Goal: Purchase product/service

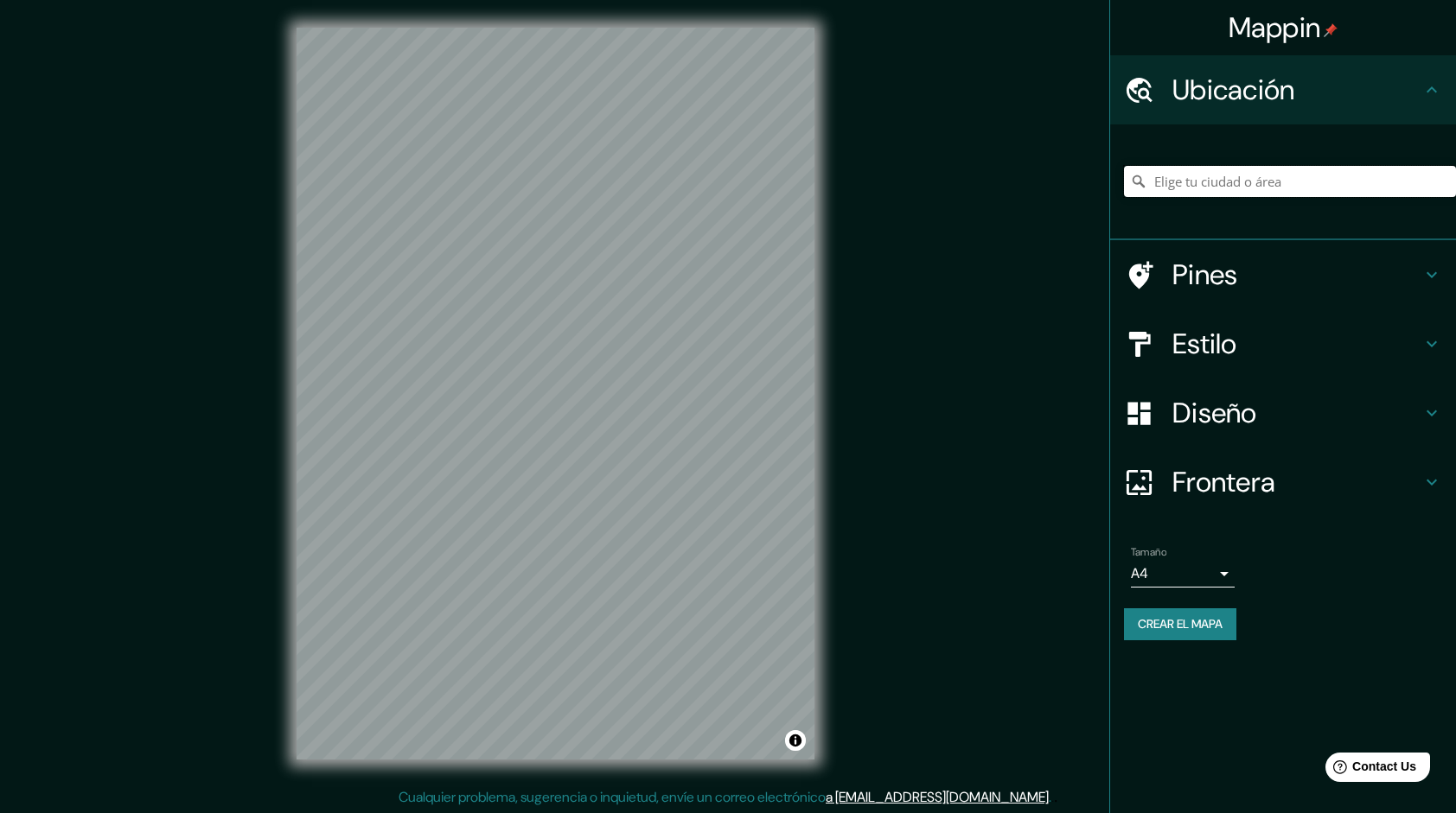
click at [1240, 193] on input "Elige tu ciudad o área" at bounding box center [1290, 181] width 332 height 31
click at [1081, 326] on div "Mappin Ubicación [GEOGRAPHIC_DATA] [GEOGRAPHIC_DATA] Indonesiana 97813, [GEOGRA…" at bounding box center [728, 407] width 1456 height 815
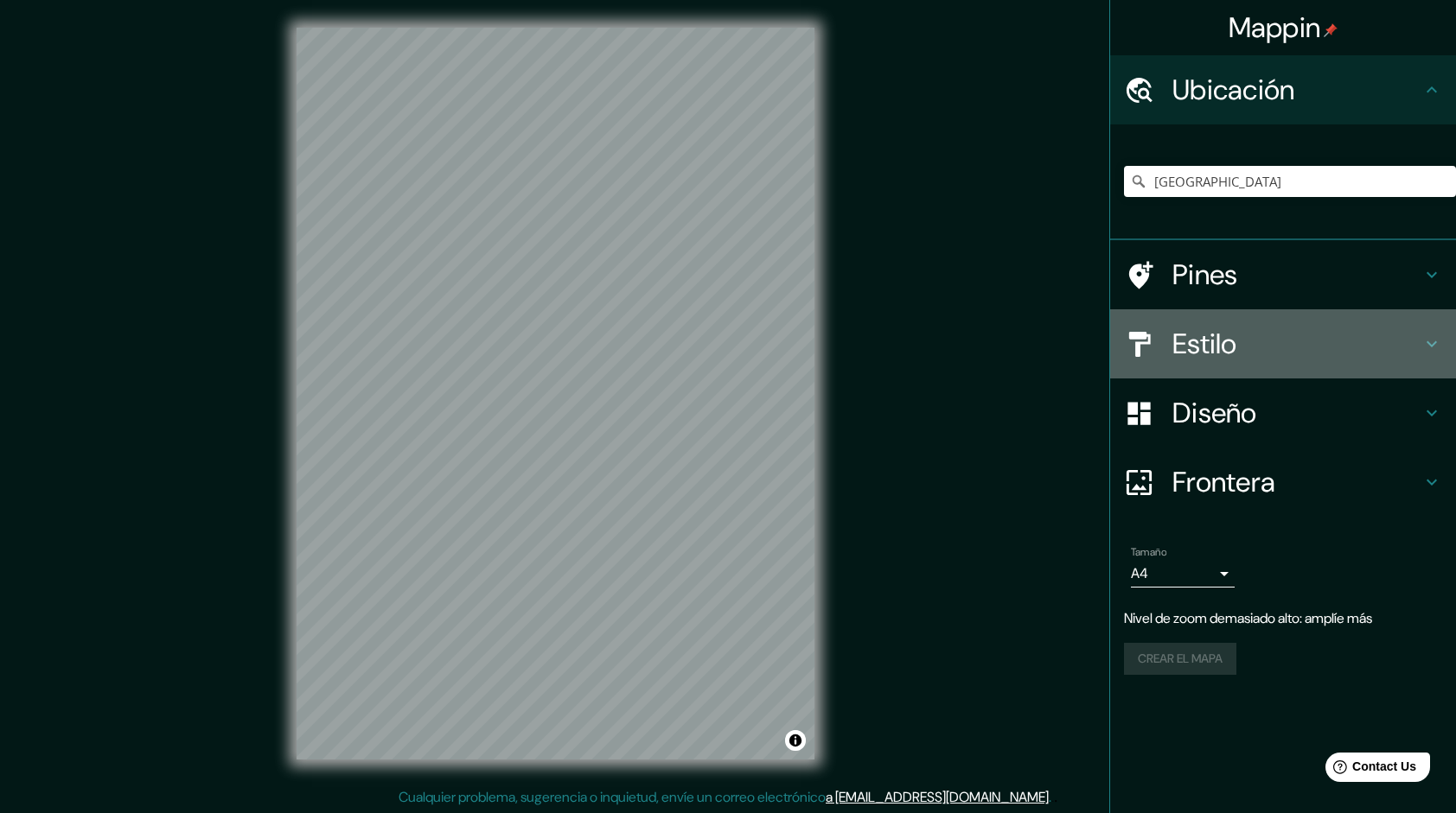
click at [1367, 345] on h4 "Estilo" at bounding box center [1297, 343] width 249 height 34
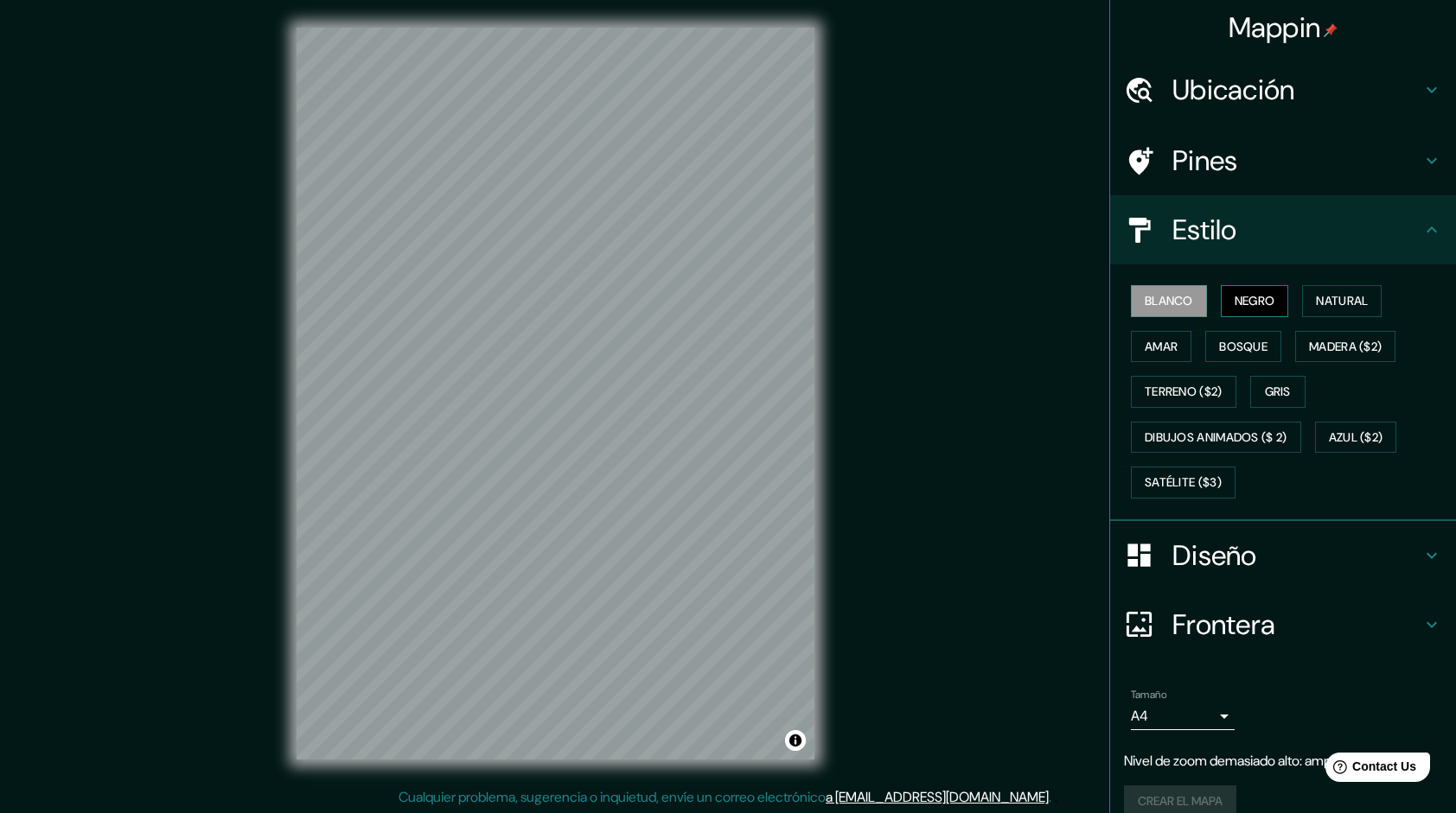
click at [1261, 308] on font "Negro" at bounding box center [1254, 301] width 40 height 22
click at [1324, 306] on font "Natural" at bounding box center [1342, 301] width 52 height 22
click at [1173, 344] on button "Amar" at bounding box center [1160, 347] width 61 height 32
click at [1229, 336] on font "Bosque" at bounding box center [1243, 347] width 48 height 22
click at [1151, 311] on font "Blanco" at bounding box center [1168, 301] width 48 height 22
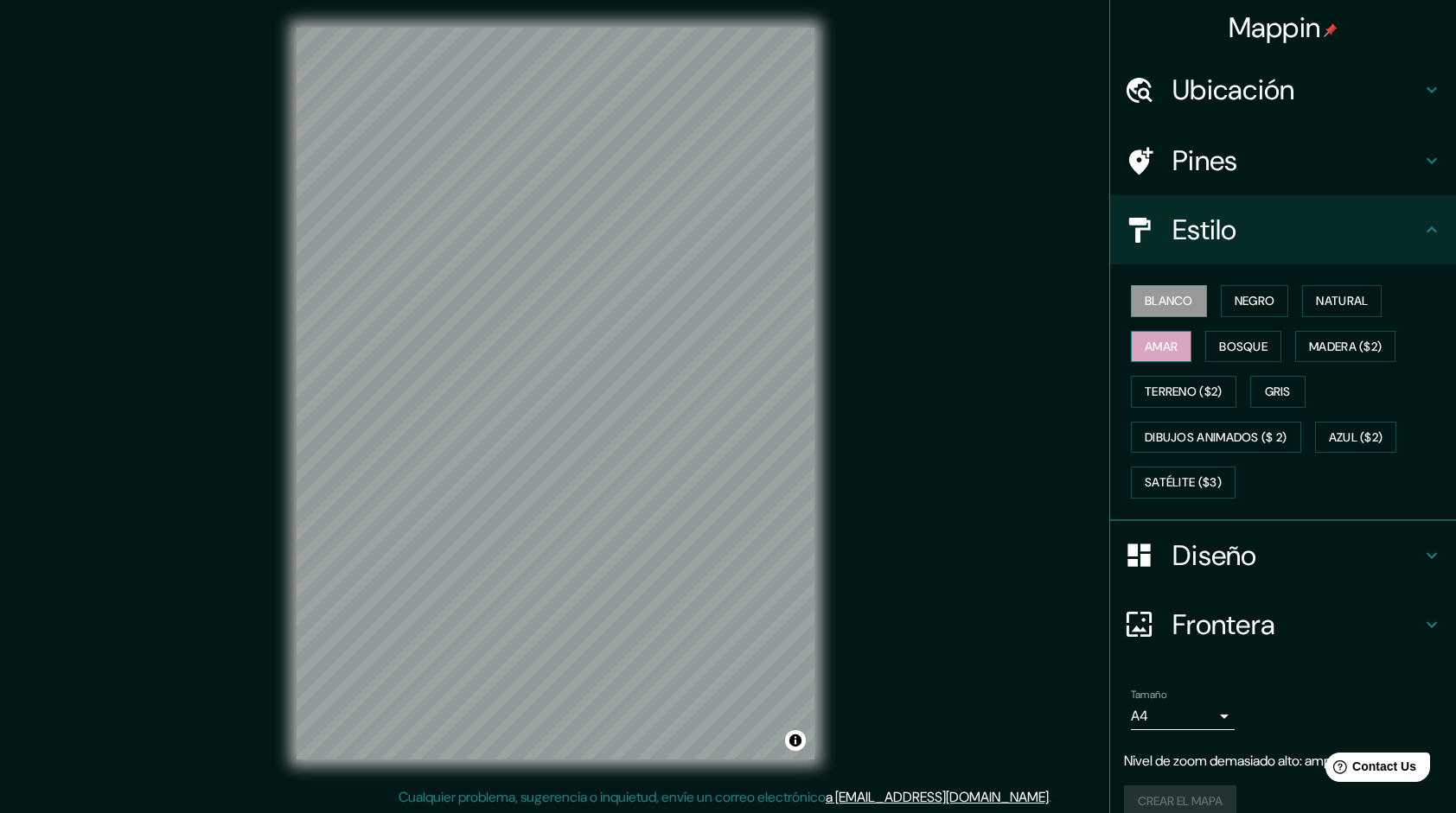
click at [1160, 344] on font "Amar" at bounding box center [1160, 347] width 33 height 22
click at [1224, 359] on button "Bosque" at bounding box center [1243, 347] width 76 height 32
click at [1155, 292] on font "Blanco" at bounding box center [1168, 301] width 48 height 22
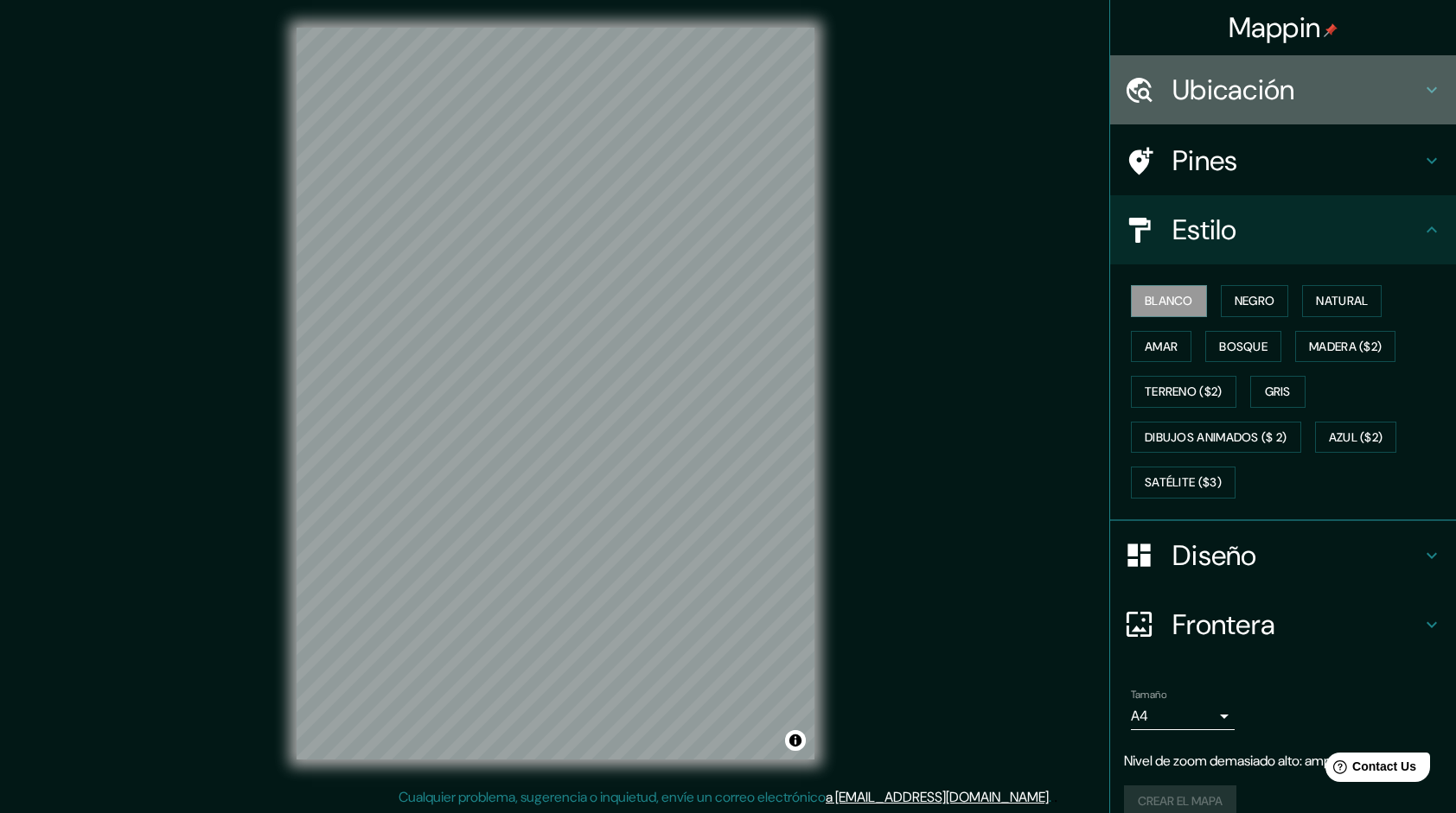
click at [1305, 106] on h4 "Ubicación" at bounding box center [1297, 89] width 249 height 34
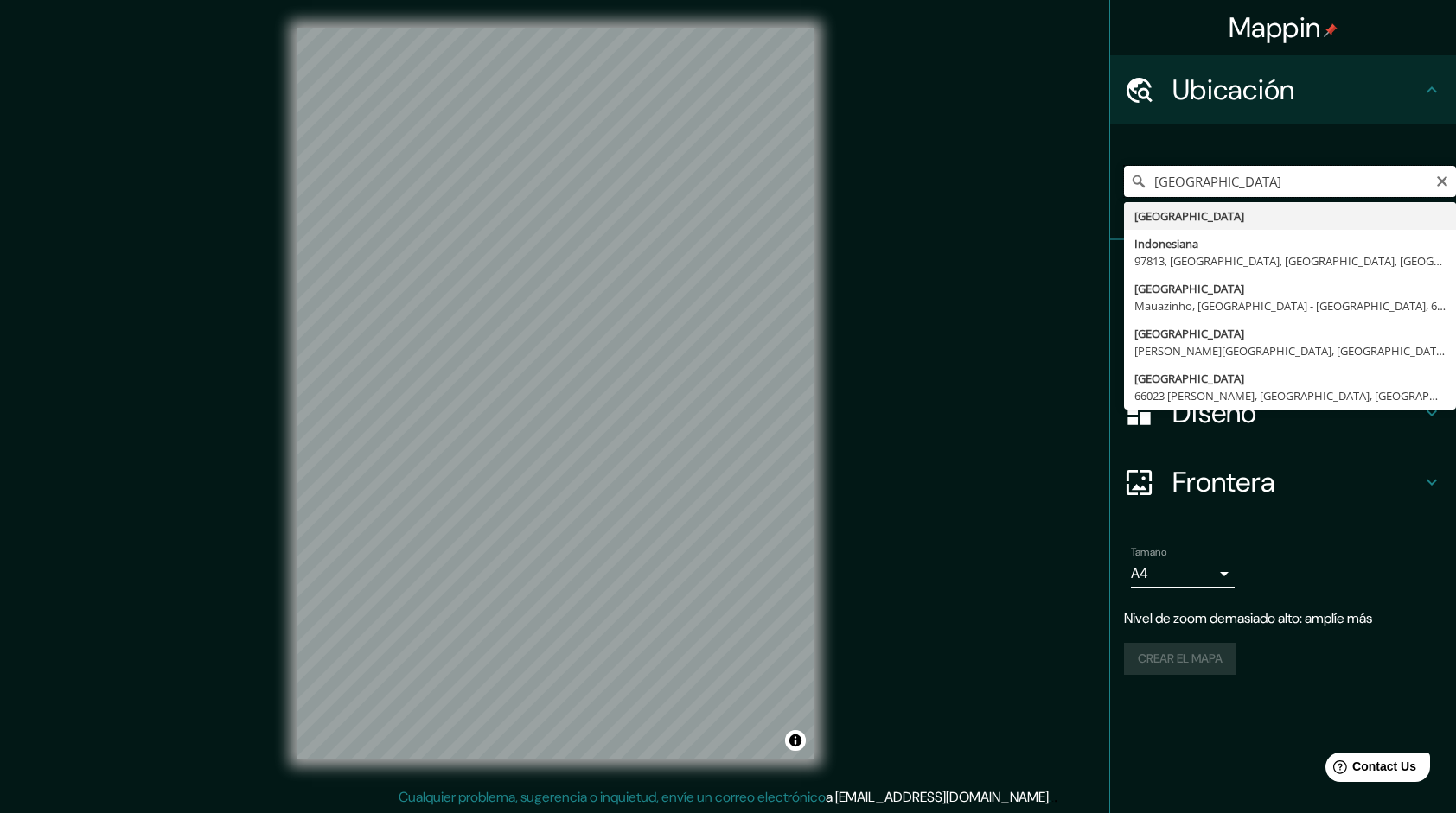
click at [1304, 187] on input "[GEOGRAPHIC_DATA]" at bounding box center [1290, 181] width 332 height 31
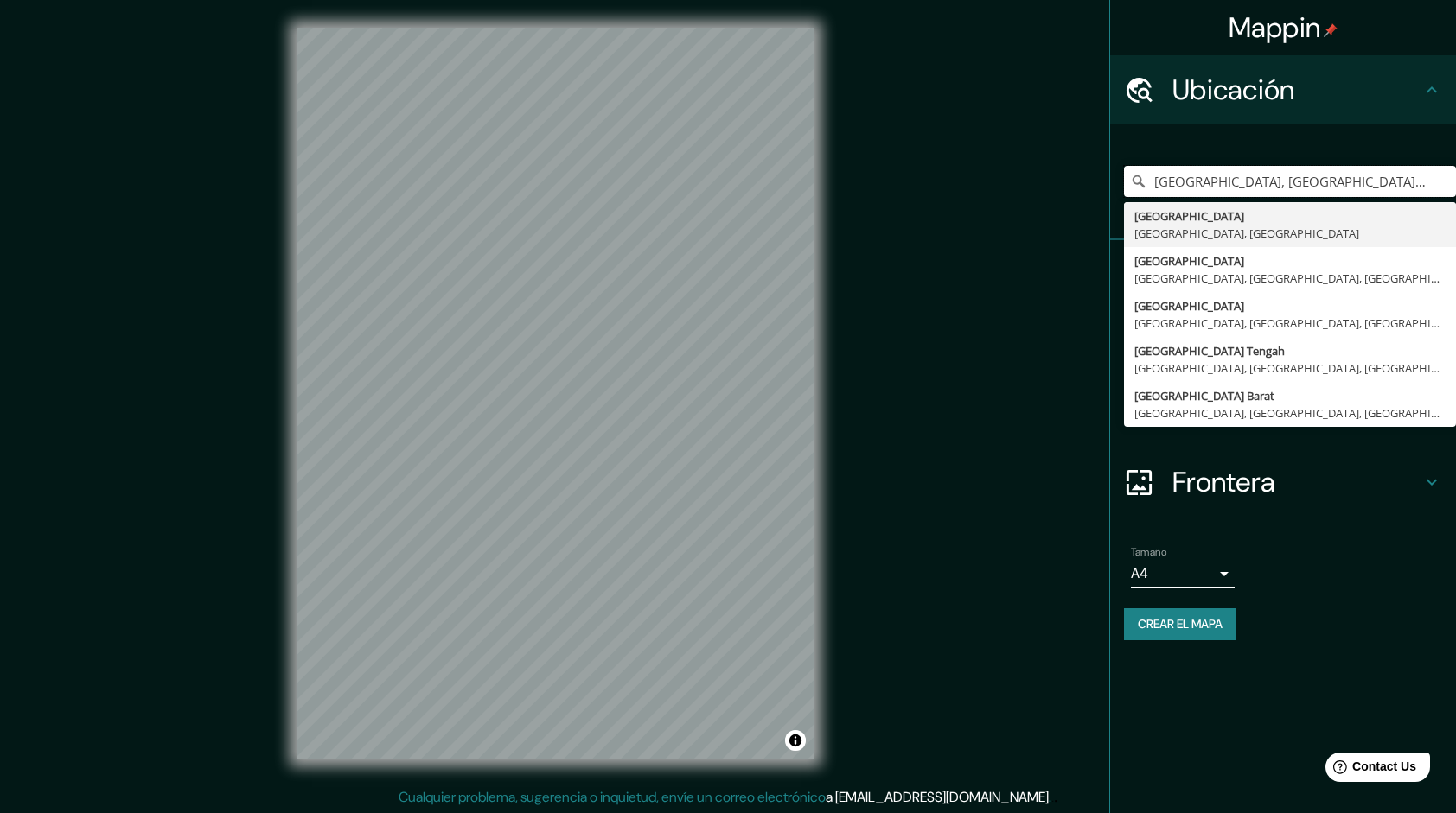
drag, startPoint x: 1411, startPoint y: 181, endPoint x: 849, endPoint y: 185, distance: 562.0
click at [849, 185] on div "Mappin Ubicación [GEOGRAPHIC_DATA], [GEOGRAPHIC_DATA], [GEOGRAPHIC_DATA] [GEOGR…" at bounding box center [728, 407] width 1456 height 815
paste input "Sibang Gede"
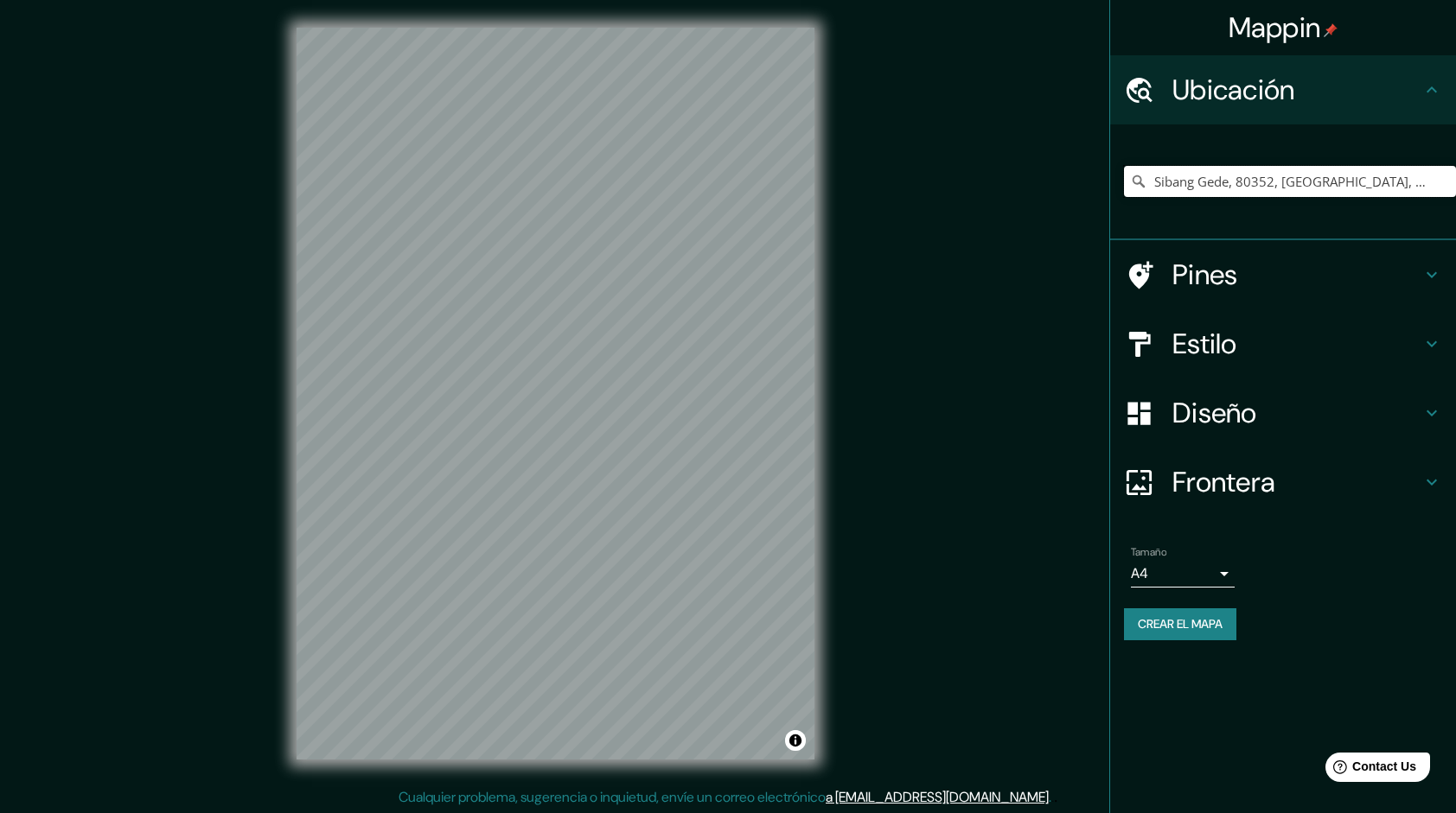
type input "Sibang Gede, 80352, [GEOGRAPHIC_DATA], [GEOGRAPHIC_DATA], [GEOGRAPHIC_DATA], [G…"
click at [1328, 334] on h4 "Estilo" at bounding box center [1297, 343] width 249 height 34
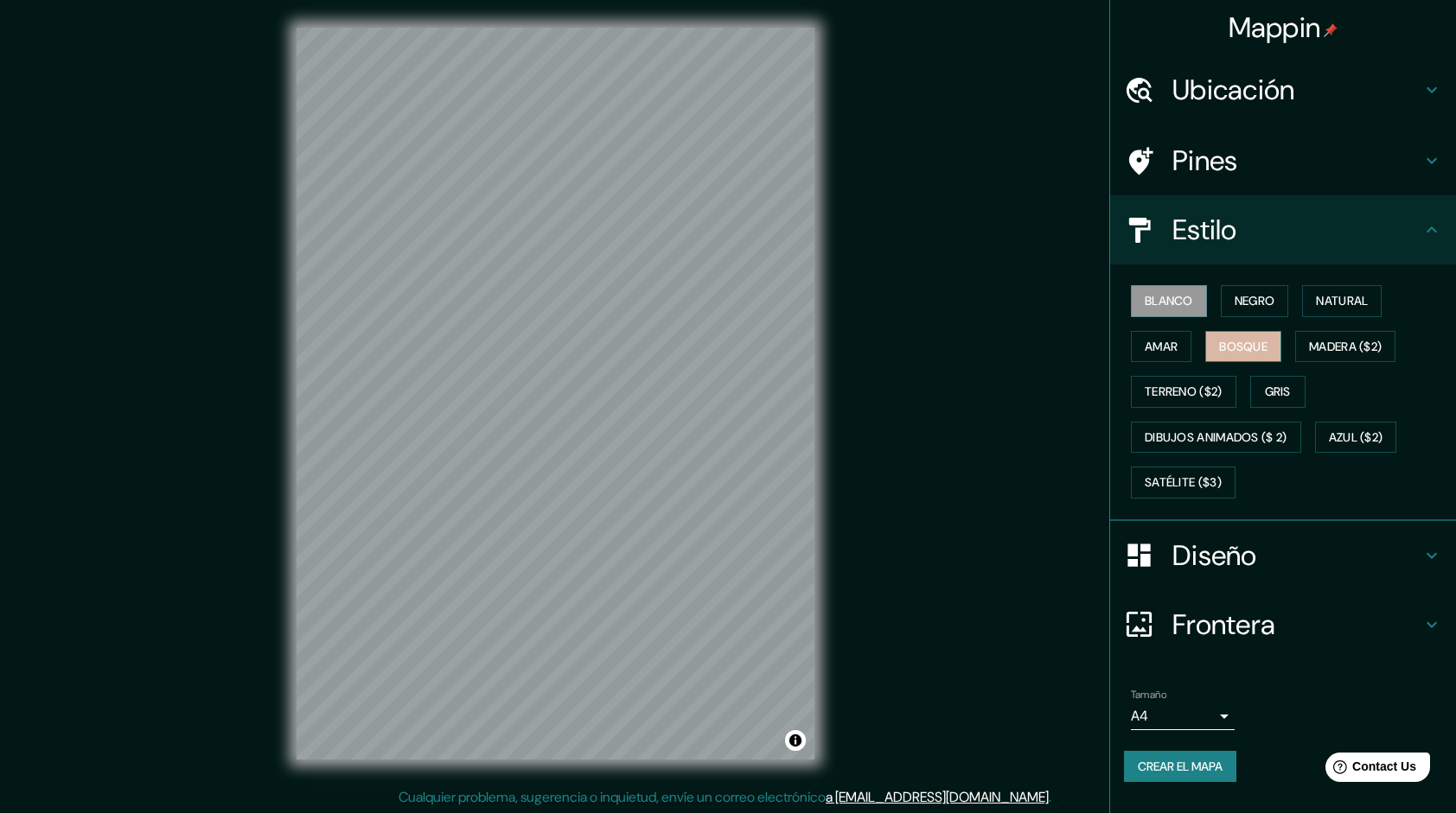
click at [1261, 349] on font "Bosque" at bounding box center [1243, 347] width 48 height 22
click at [1214, 399] on font "Terreno ($2)" at bounding box center [1183, 392] width 77 height 22
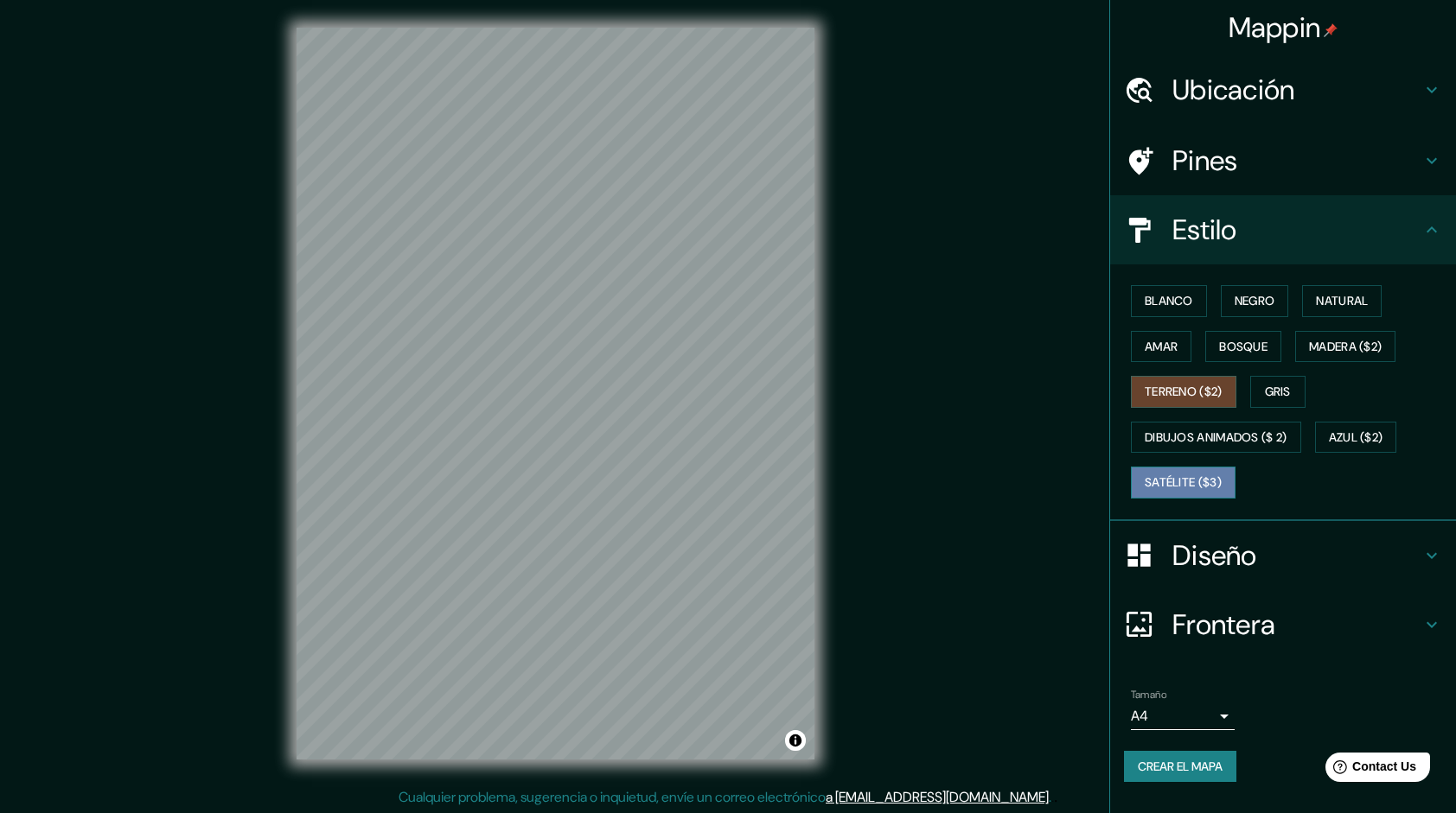
click at [1205, 472] on font "Satélite ($3)" at bounding box center [1182, 482] width 77 height 22
click at [850, 344] on div "Mappin Ubicación Sibang Gede, 80352, [GEOGRAPHIC_DATA], [GEOGRAPHIC_DATA], [GEO…" at bounding box center [728, 407] width 1456 height 815
click at [237, 538] on div "Mappin Ubicación Sibang Gede, 80352, [GEOGRAPHIC_DATA], [GEOGRAPHIC_DATA], [GEO…" at bounding box center [728, 407] width 1456 height 815
click at [1195, 304] on button "Blanco" at bounding box center [1168, 301] width 76 height 32
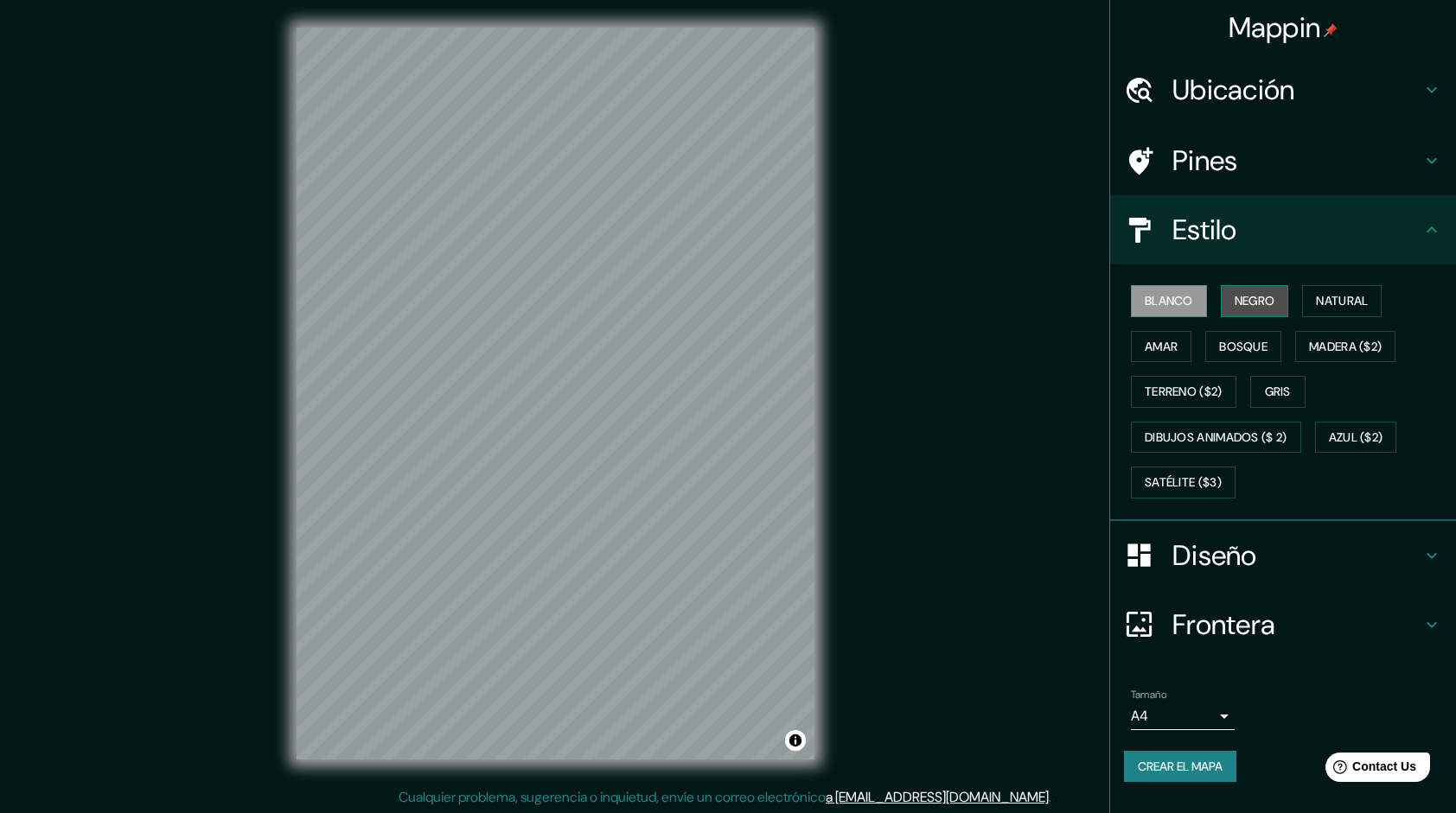
click at [1252, 310] on font "Negro" at bounding box center [1254, 301] width 40 height 22
click at [1217, 387] on font "Terreno ($2)" at bounding box center [1183, 392] width 77 height 22
click at [1169, 343] on font "Amar" at bounding box center [1160, 347] width 33 height 22
click at [1226, 342] on font "Bosque" at bounding box center [1243, 347] width 48 height 22
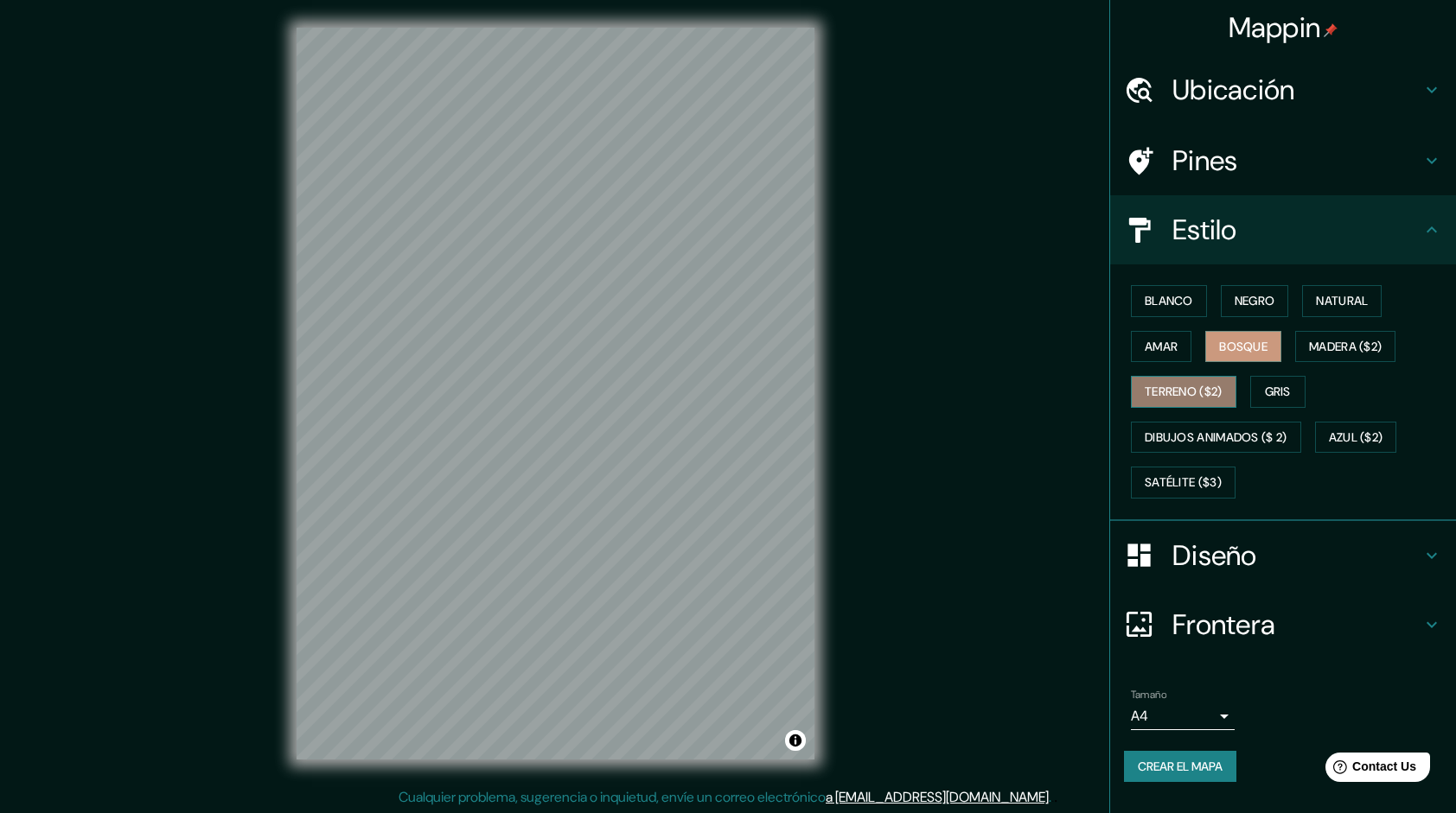
click at [1215, 401] on button "Terreno ($2)" at bounding box center [1183, 392] width 106 height 32
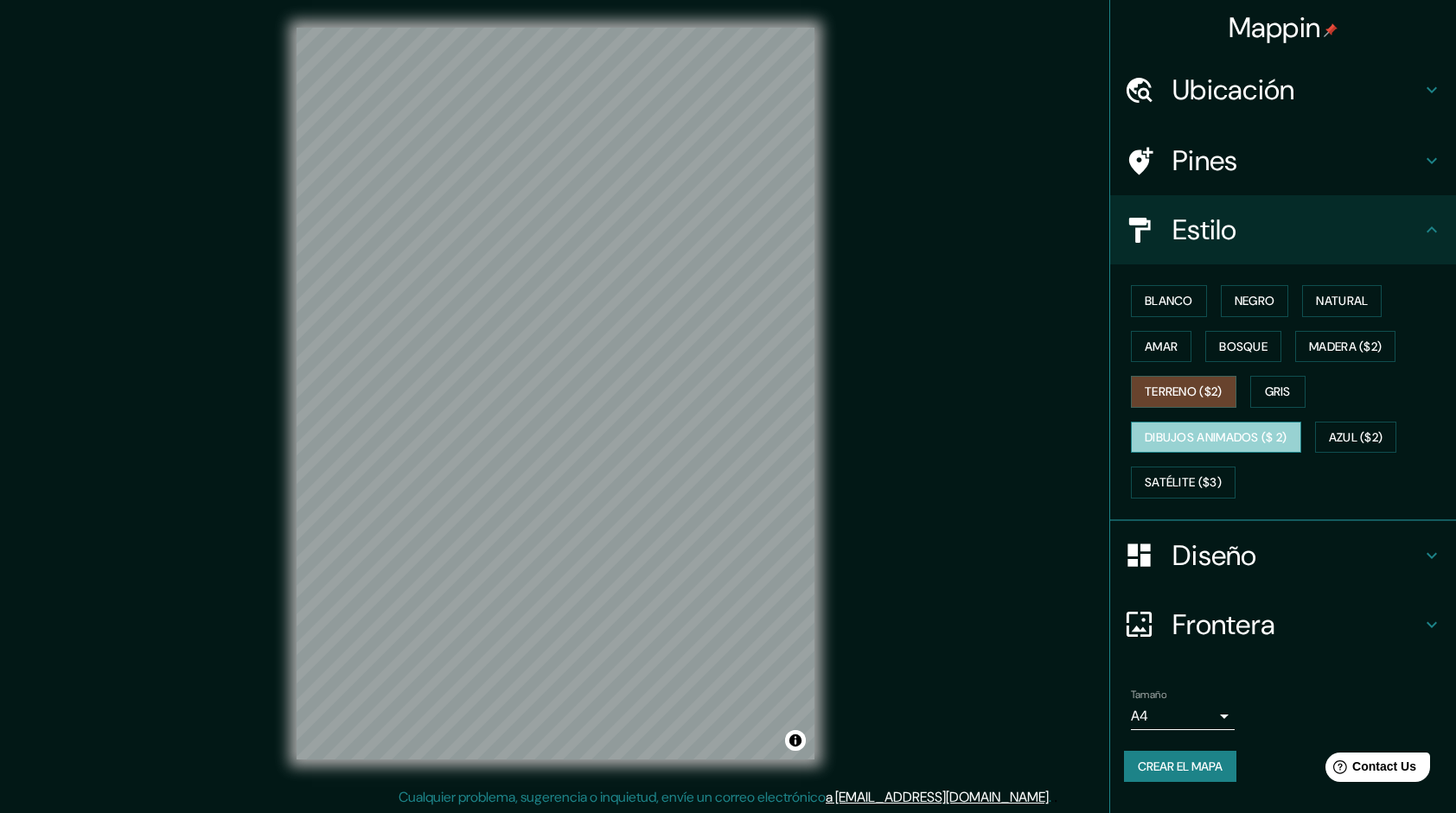
click at [1209, 441] on font "Dibujos animados ($ 2)" at bounding box center [1216, 437] width 143 height 22
click at [1378, 429] on font "Azul ($2)" at bounding box center [1356, 437] width 55 height 22
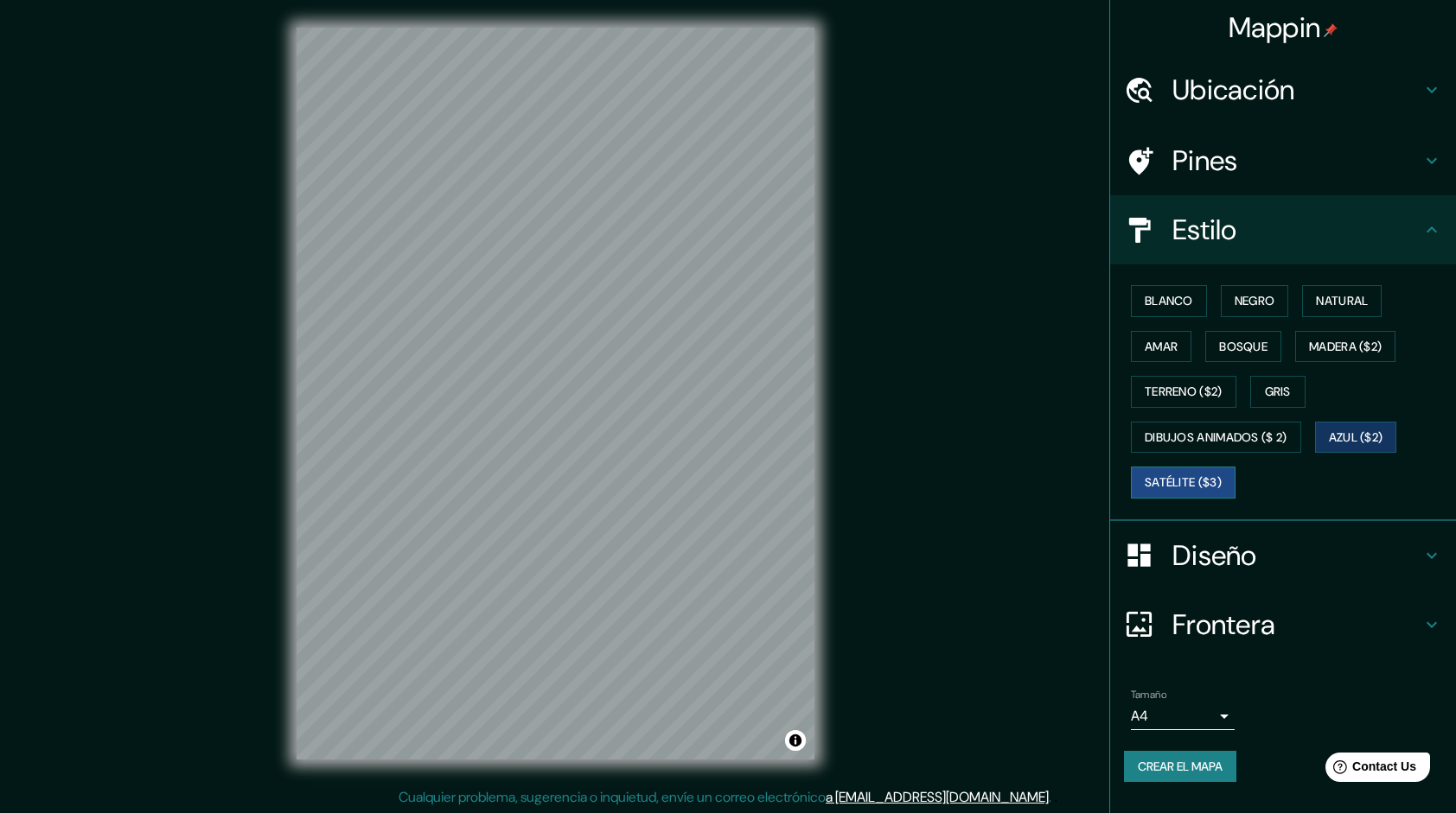
click at [1180, 483] on font "Satélite ($3)" at bounding box center [1182, 482] width 77 height 22
